Goal: Navigation & Orientation: Find specific page/section

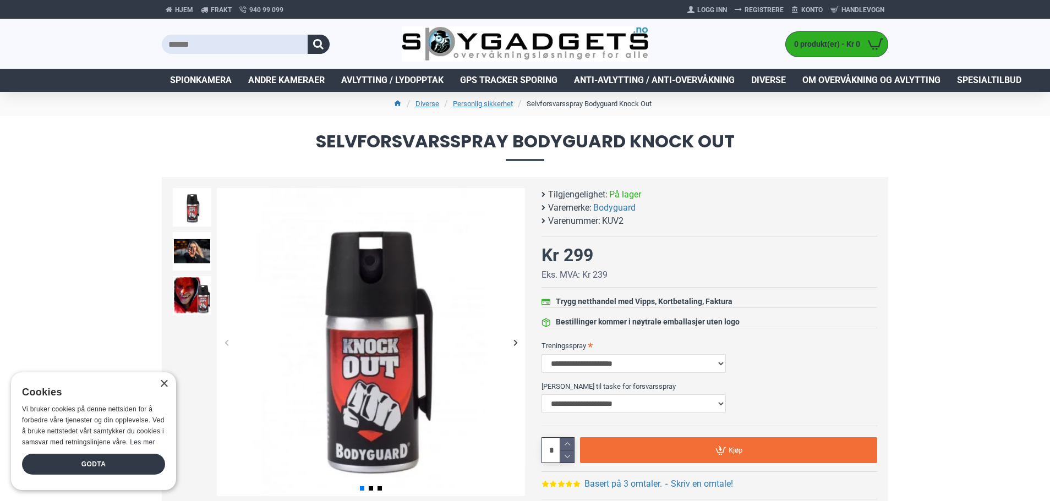
drag, startPoint x: 690, startPoint y: 204, endPoint x: 580, endPoint y: 147, distance: 124.5
click at [690, 204] on li "Varemerke: Bodyguard" at bounding box center [706, 207] width 330 height 13
click at [574, 104] on li "Selvforsvarsspray Bodyguard Knock Out" at bounding box center [583, 103] width 136 height 13
click at [489, 101] on link "Personlig sikkerhet" at bounding box center [483, 103] width 60 height 11
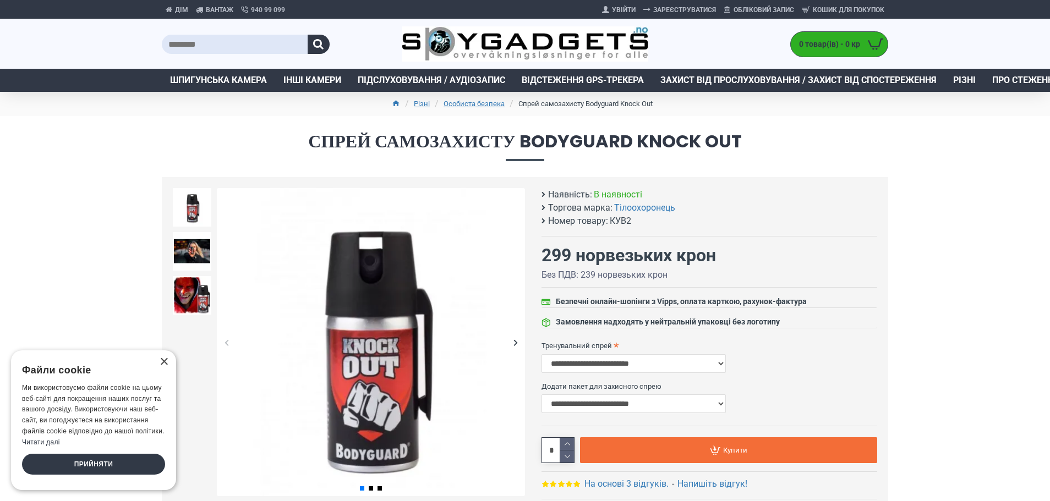
click at [210, 69] on link "Шпигунська камера" at bounding box center [218, 80] width 113 height 23
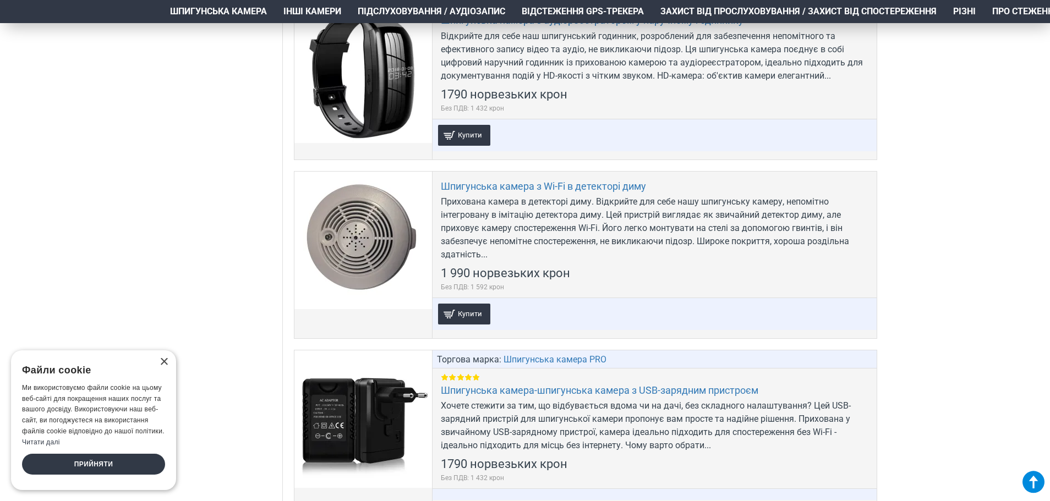
scroll to position [4786, 0]
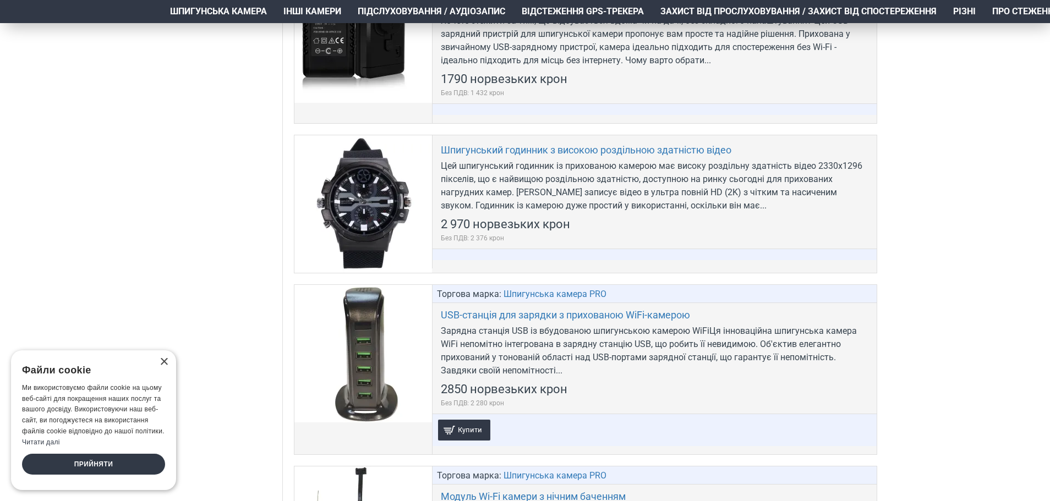
drag, startPoint x: 888, startPoint y: 108, endPoint x: 893, endPoint y: 0, distance: 108.5
